Goal: Find specific page/section: Find specific page/section

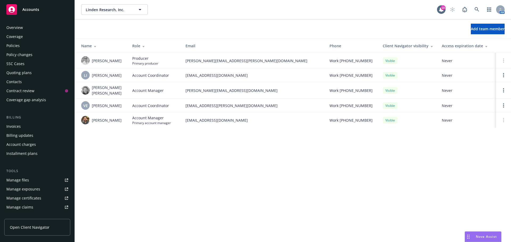
scroll to position [104, 0]
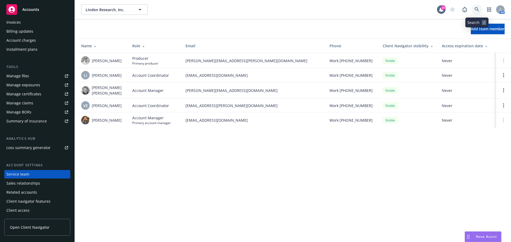
click at [475, 8] on icon at bounding box center [476, 9] width 5 height 5
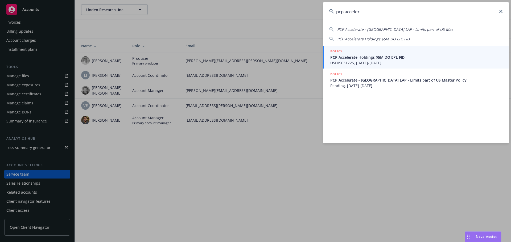
click at [371, 31] on span "PCP Accelerate - India LAP - Limits part of US Mas" at bounding box center [395, 29] width 116 height 5
type input "PCP Accelerate - India LAP - Limits part of US Mas"
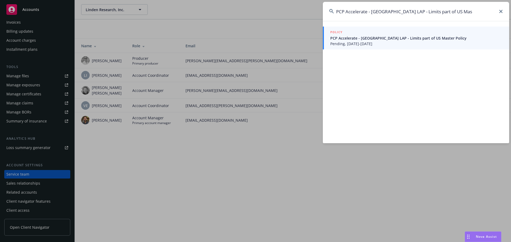
click at [363, 43] on span "Pending, 06/05/2025-06/05/2026" at bounding box center [416, 44] width 172 height 6
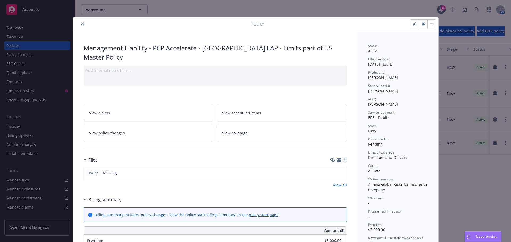
click at [81, 23] on icon "close" at bounding box center [82, 23] width 3 height 3
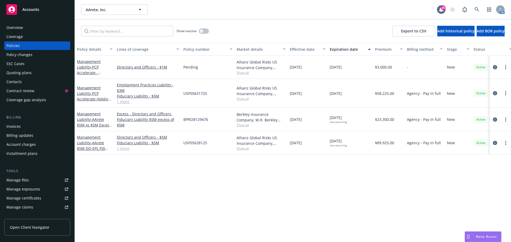
click at [23, 29] on div "Overview" at bounding box center [37, 27] width 62 height 9
